Goal: Information Seeking & Learning: Learn about a topic

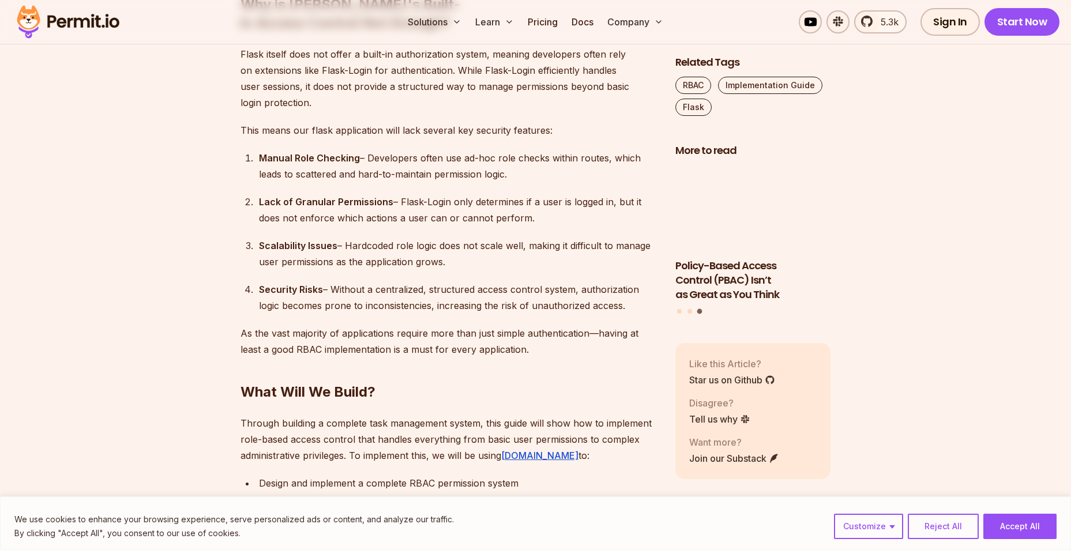
scroll to position [923, 0]
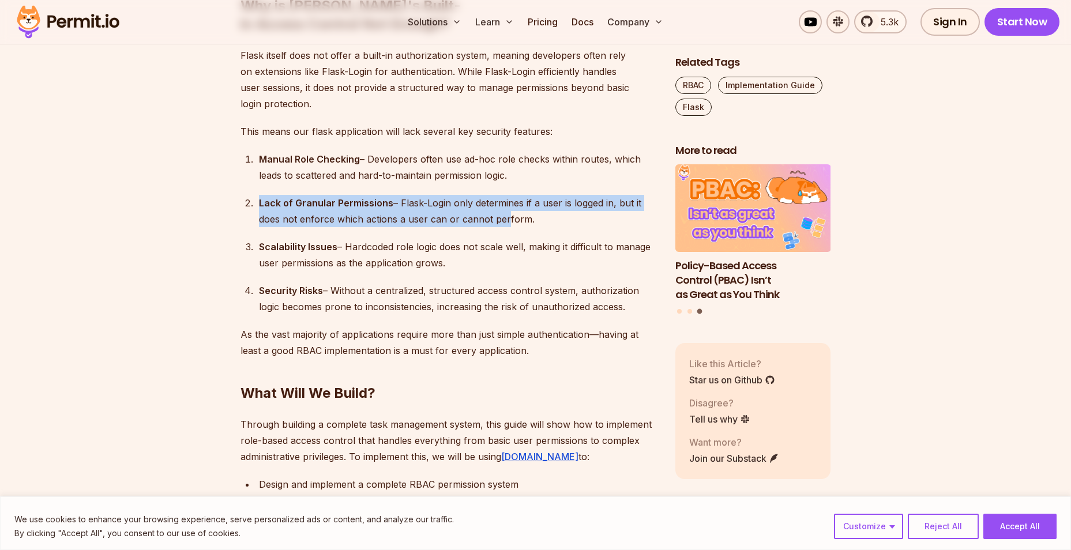
drag, startPoint x: 317, startPoint y: 170, endPoint x: 503, endPoint y: 194, distance: 187.3
click at [503, 194] on ol "Manual Role Checking – Developers often use ad-hoc role checks within routes, w…" at bounding box center [449, 233] width 416 height 164
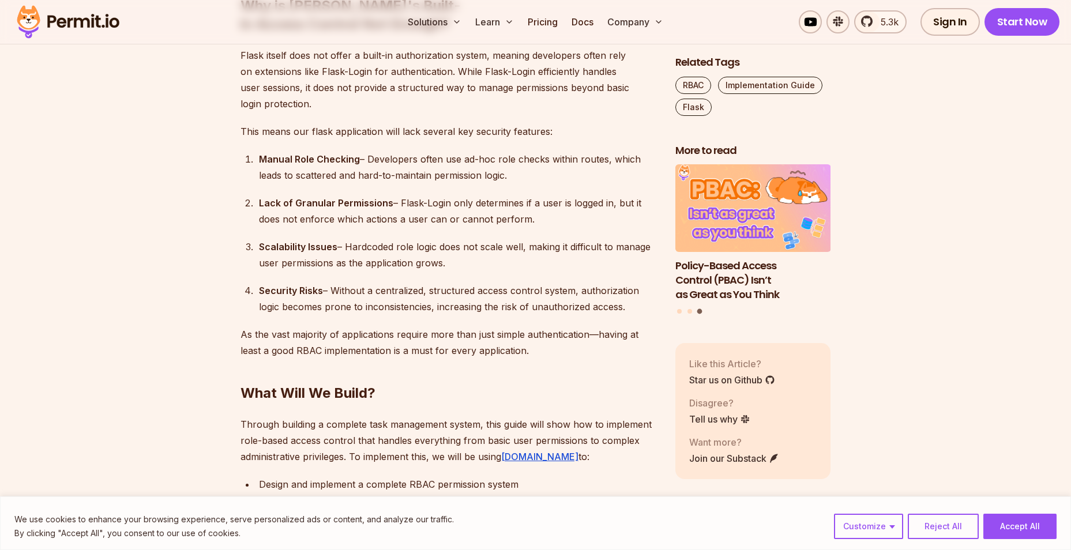
drag, startPoint x: 503, startPoint y: 194, endPoint x: 513, endPoint y: 203, distance: 13.5
click at [505, 203] on div "Lack of Granular Permissions – Flask-Login only determines if a user is logged …" at bounding box center [458, 211] width 398 height 32
click at [531, 202] on div "Lack of Granular Permissions – Flask-Login only determines if a user is logged …" at bounding box center [458, 211] width 398 height 32
click at [582, 195] on div "Lack of Granular Permissions – Flask-Login only determines if a user is logged …" at bounding box center [458, 211] width 398 height 32
click at [594, 195] on div "Lack of Granular Permissions – Flask-Login only determines if a user is logged …" at bounding box center [458, 211] width 398 height 32
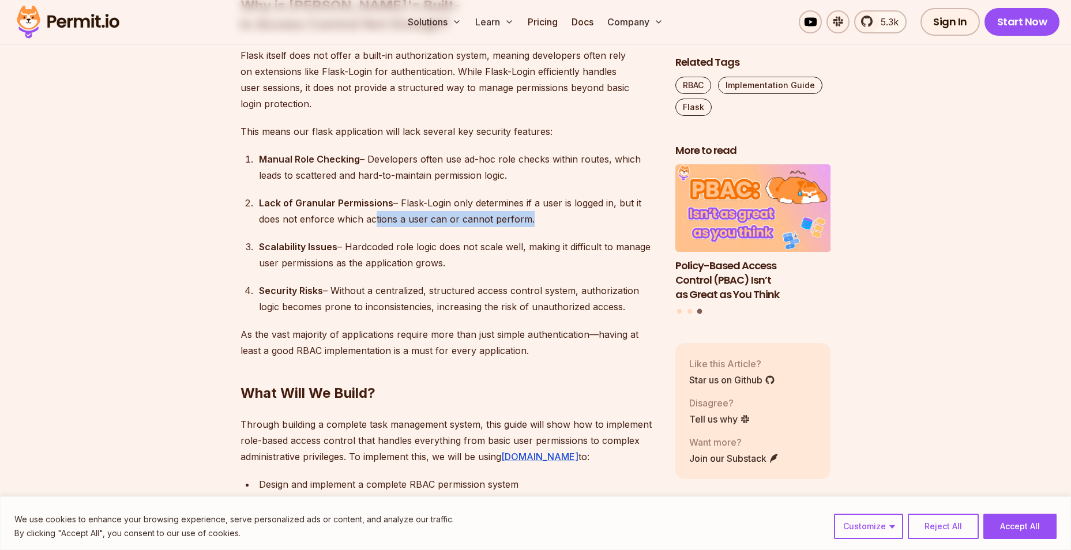
drag, startPoint x: 379, startPoint y: 205, endPoint x: 464, endPoint y: 215, distance: 85.9
click at [464, 215] on ol "Manual Role Checking – Developers often use ad-hoc role checks within routes, w…" at bounding box center [449, 233] width 416 height 164
click at [465, 215] on ol "Manual Role Checking – Developers often use ad-hoc role checks within routes, w…" at bounding box center [449, 233] width 416 height 164
click at [501, 253] on ol "Manual Role Checking – Developers often use ad-hoc role checks within routes, w…" at bounding box center [449, 233] width 416 height 164
click at [383, 197] on strong "Lack of Granular Permissions" at bounding box center [326, 203] width 134 height 12
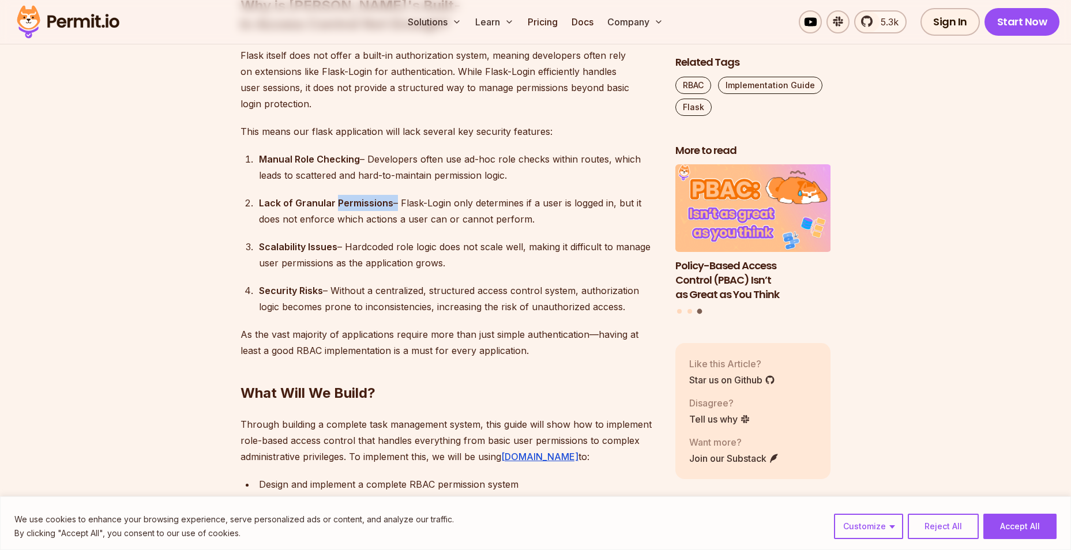
click at [383, 197] on strong "Lack of Granular Permissions" at bounding box center [326, 203] width 134 height 12
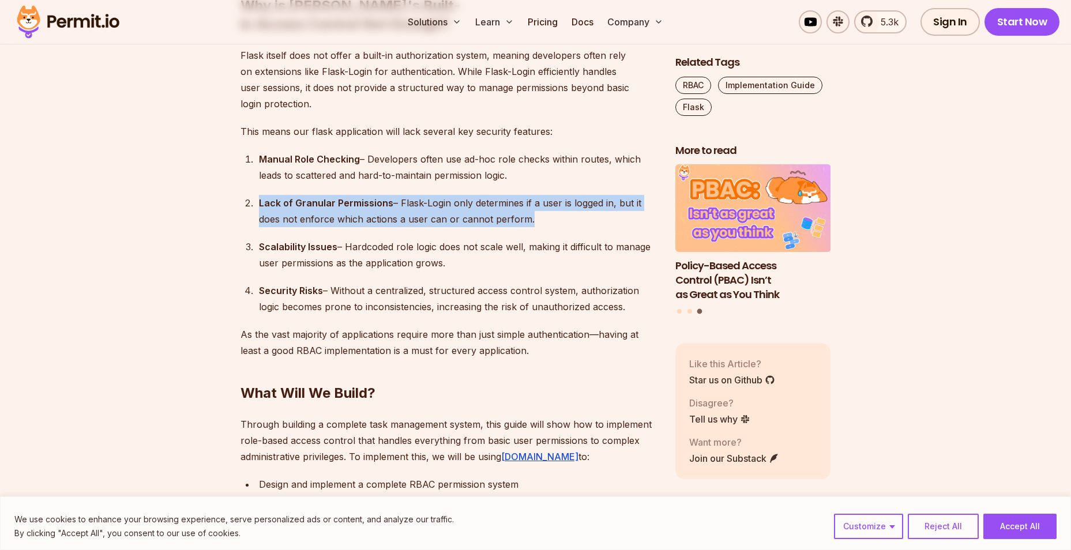
click at [383, 197] on strong "Lack of Granular Permissions" at bounding box center [326, 203] width 134 height 12
drag, startPoint x: 383, startPoint y: 185, endPoint x: 409, endPoint y: 205, distance: 33.2
click at [409, 205] on div "Lack of Granular Permissions – Flask-Login only determines if a user is logged …" at bounding box center [458, 211] width 398 height 32
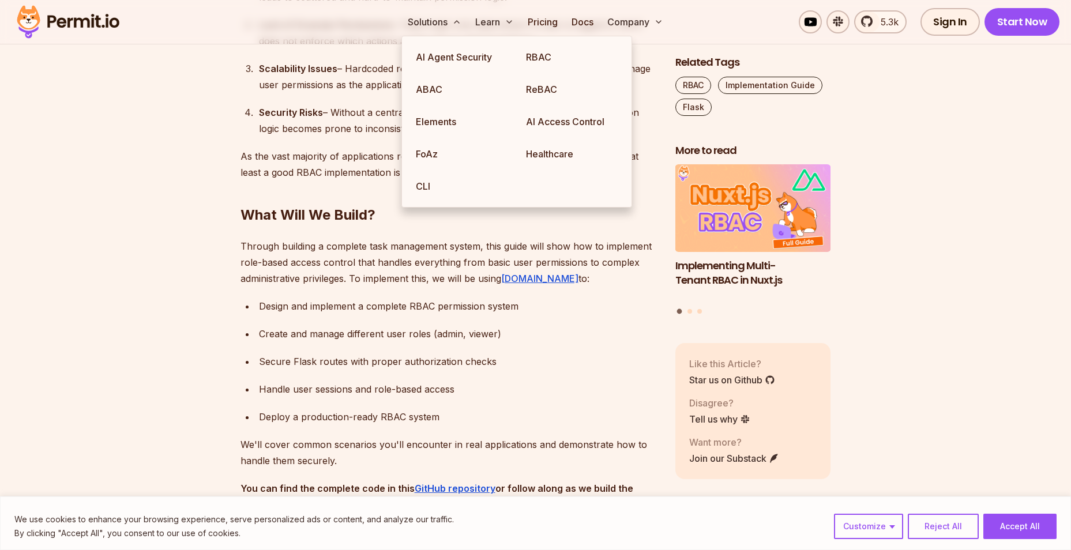
scroll to position [1096, 0]
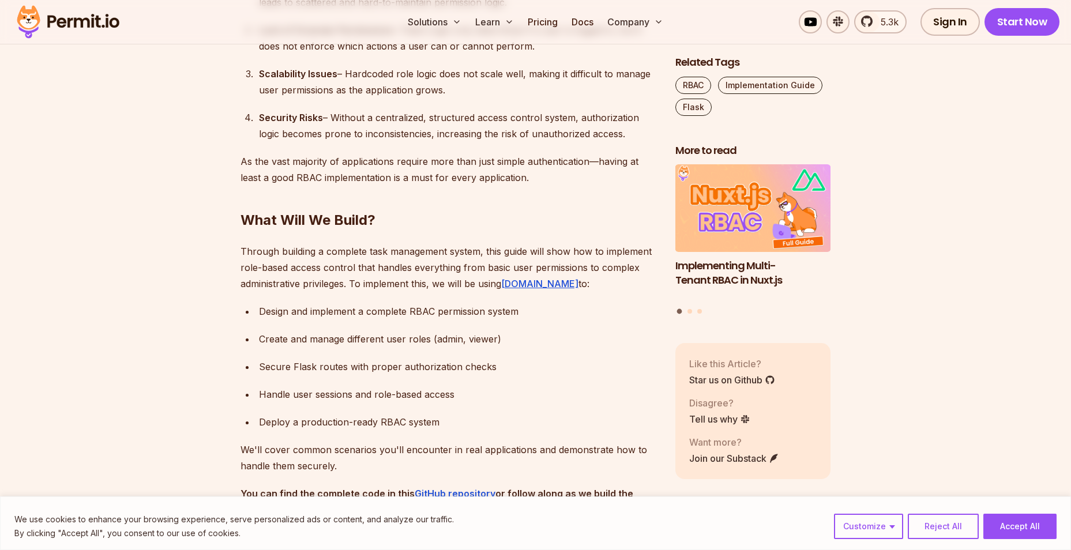
click at [358, 252] on p "Through building a complete task management system, this guide will show how to…" at bounding box center [449, 267] width 416 height 48
